Goal: Find specific page/section: Find specific page/section

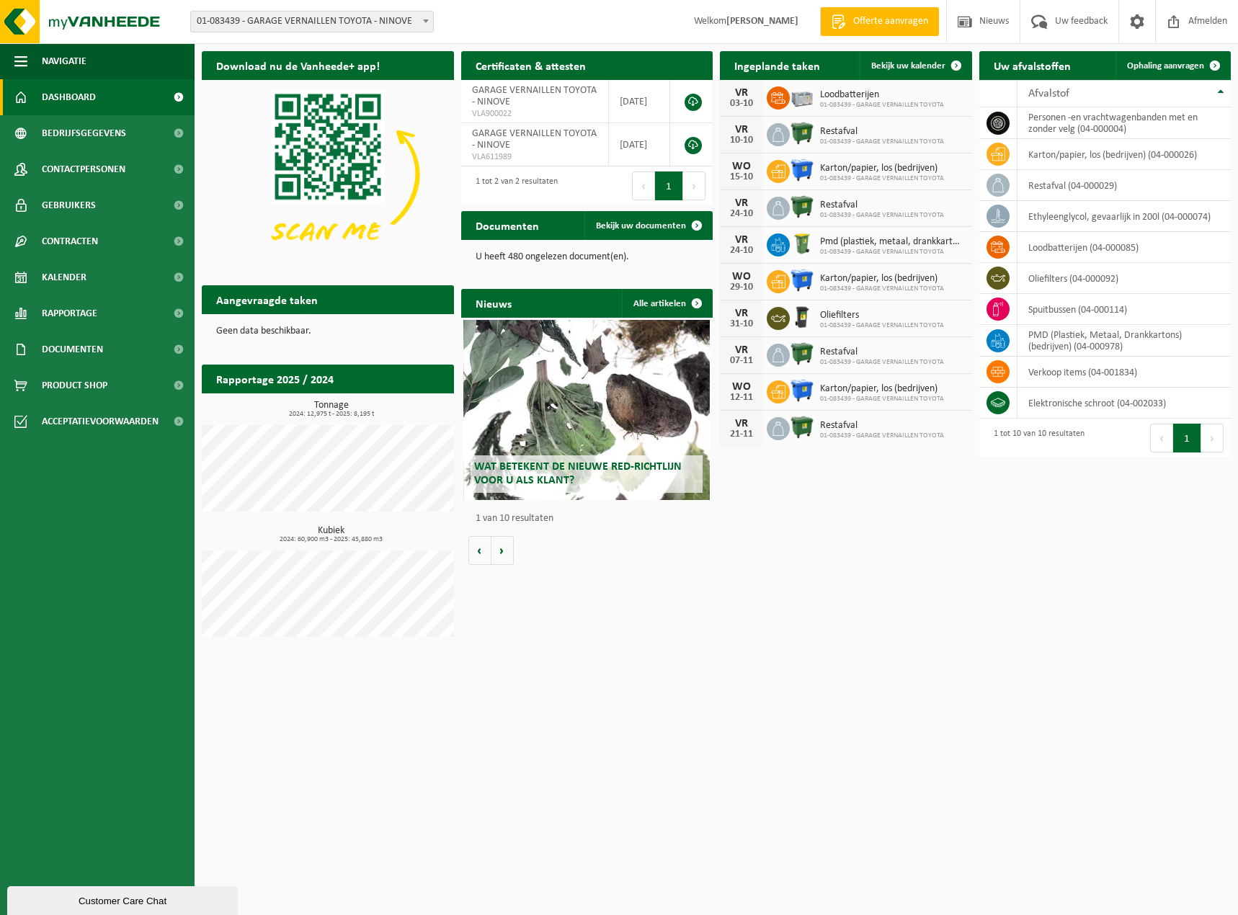
click at [59, 89] on span "Dashboard" at bounding box center [69, 97] width 54 height 36
click at [27, 66] on button "Navigatie" at bounding box center [97, 61] width 194 height 36
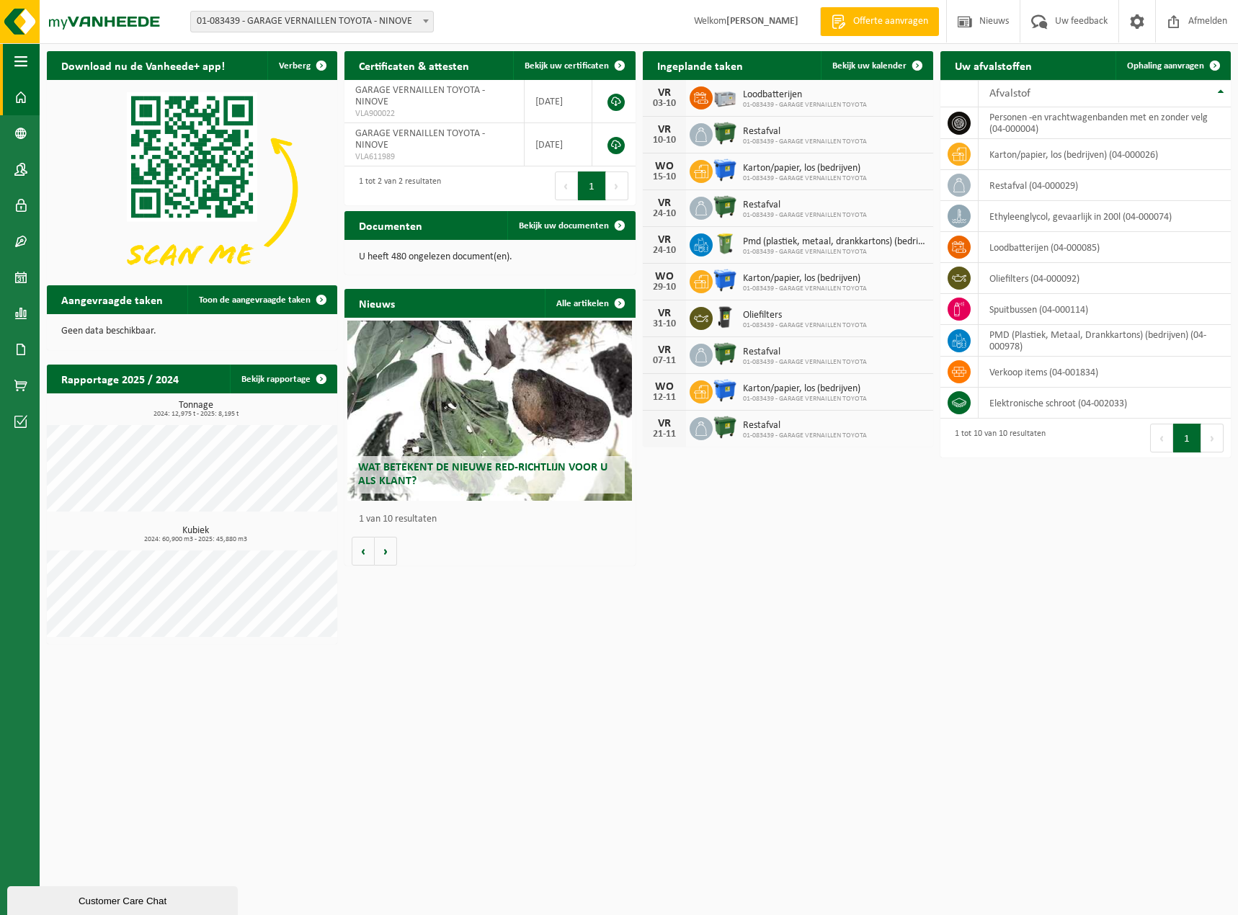
click at [27, 66] on button "Navigatie" at bounding box center [20, 61] width 40 height 36
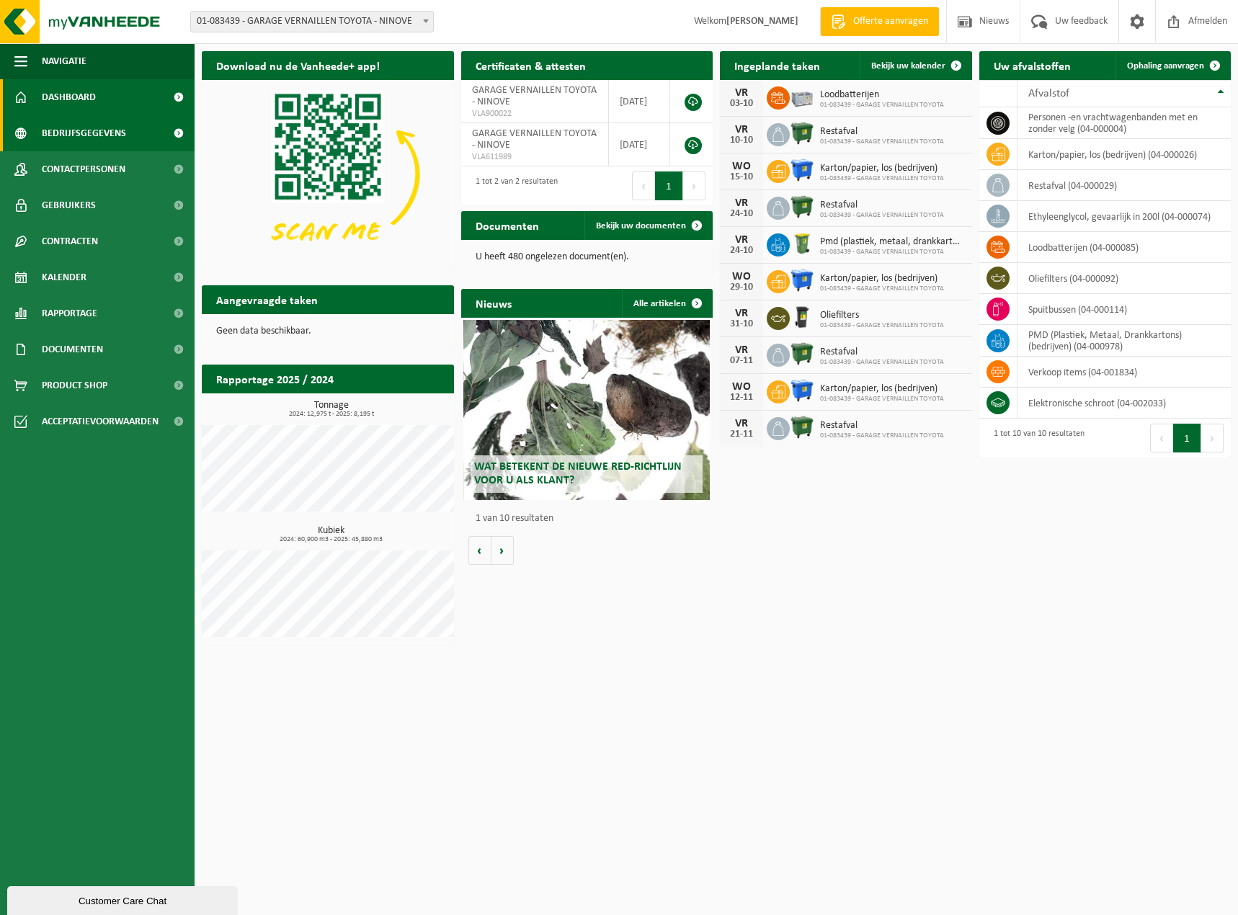
click at [57, 142] on span "Bedrijfsgegevens" at bounding box center [84, 133] width 84 height 36
